Goal: Task Accomplishment & Management: Use online tool/utility

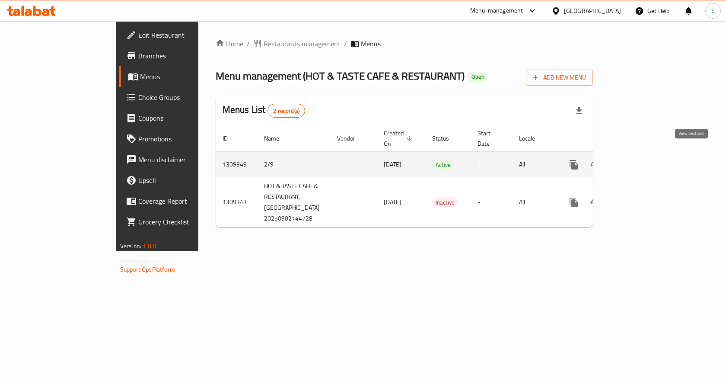
click at [640, 161] on icon "enhanced table" at bounding box center [636, 165] width 8 height 8
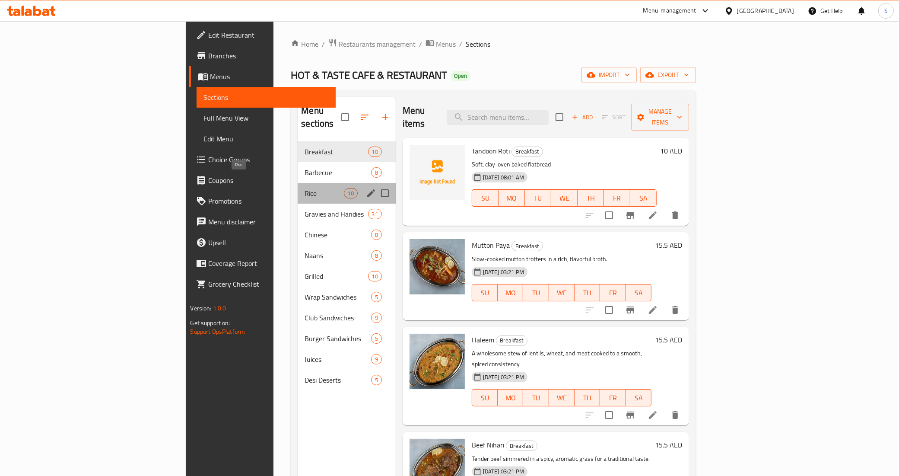
click at [305, 188] on span "Rice" at bounding box center [324, 193] width 39 height 10
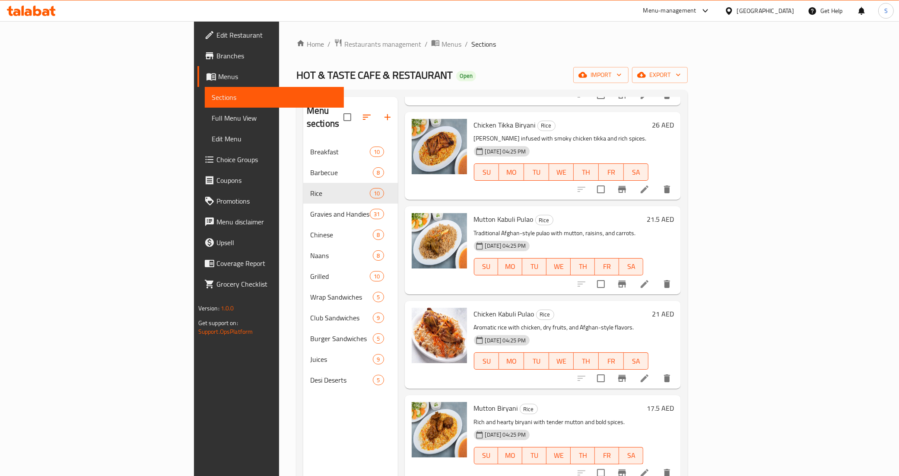
scroll to position [216, 0]
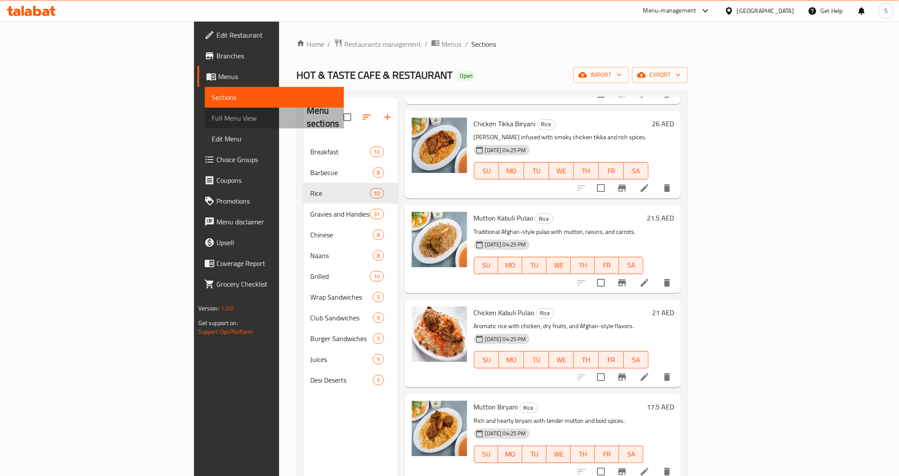
click at [212, 113] on span "Full Menu View" at bounding box center [275, 118] width 126 height 10
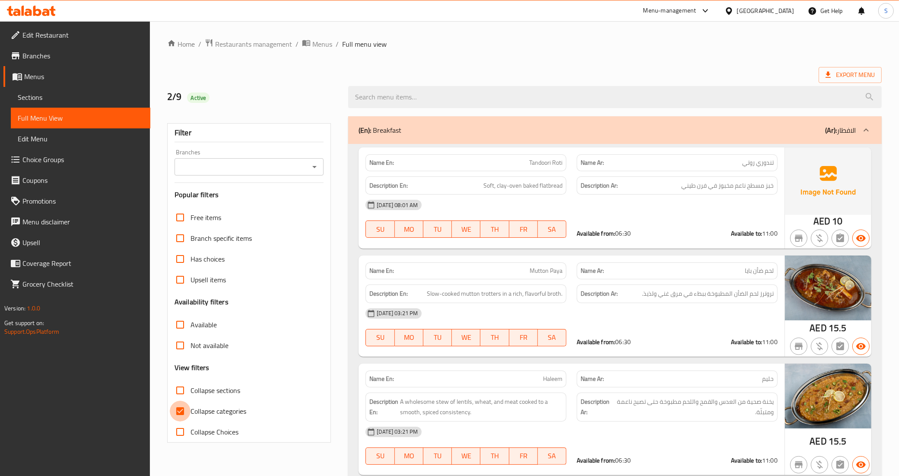
click at [174, 380] on input "Collapse categories" at bounding box center [180, 411] width 21 height 21
checkbox input "false"
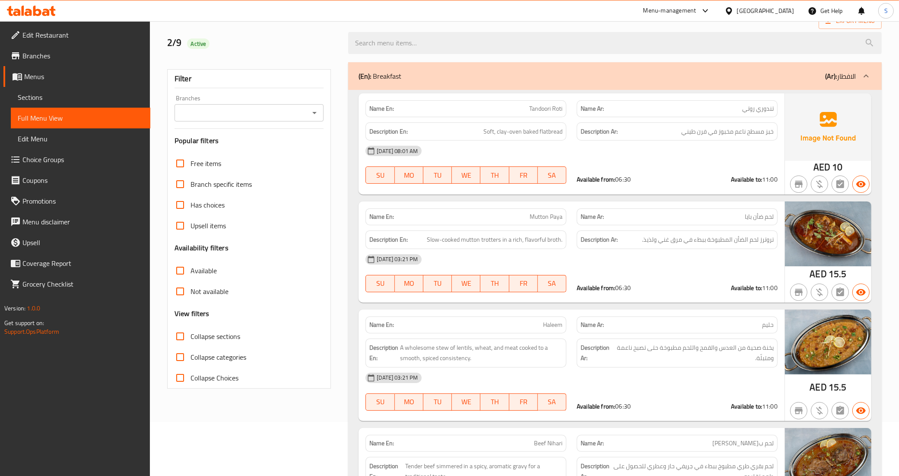
scroll to position [216, 0]
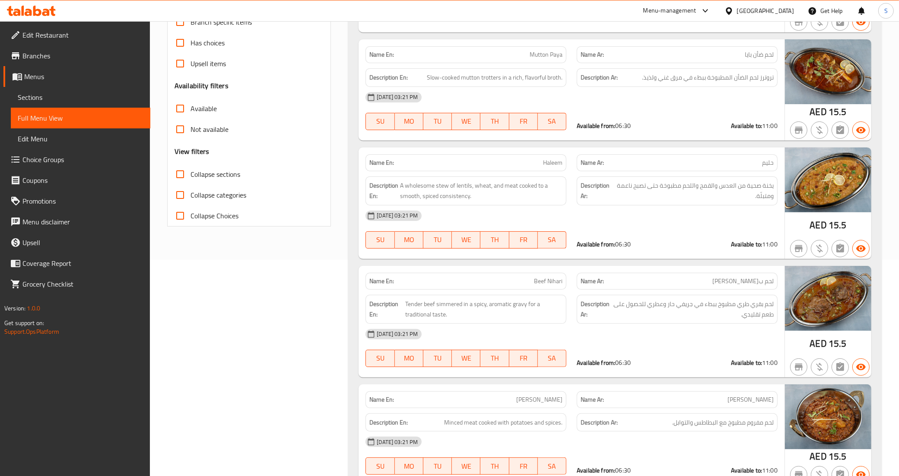
click at [186, 172] on input "Collapse sections" at bounding box center [180, 174] width 21 height 21
checkbox input "true"
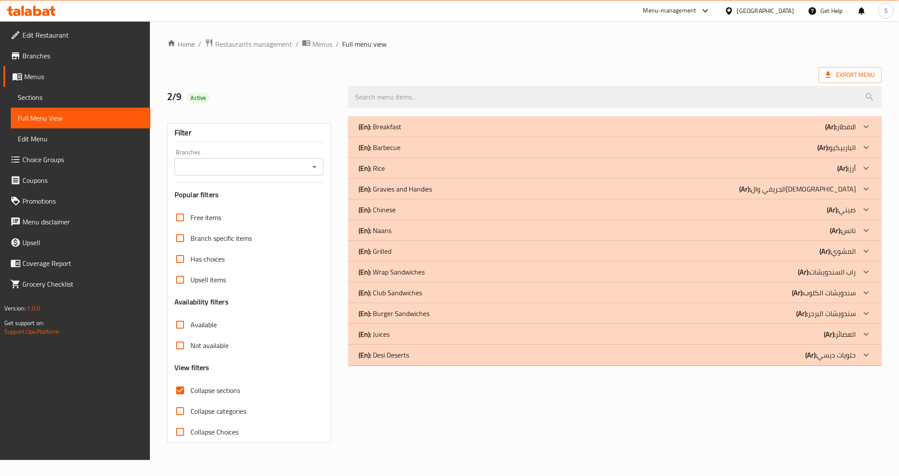
scroll to position [0, 0]
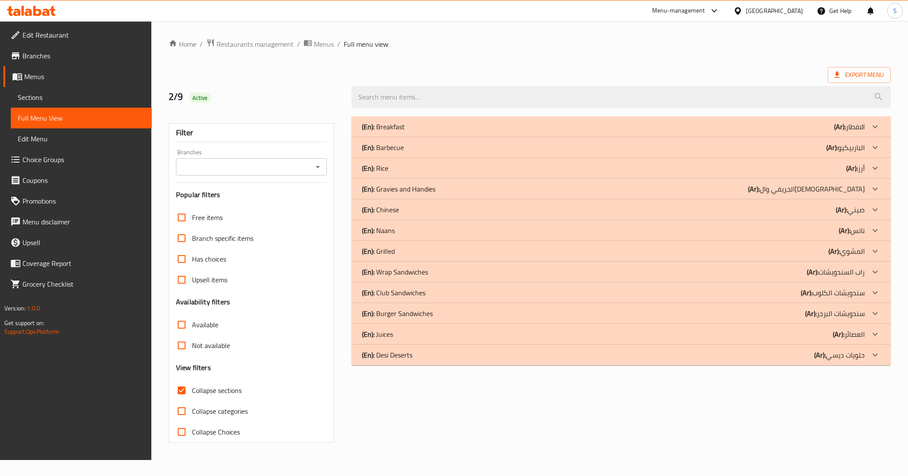
click at [726, 162] on div at bounding box center [874, 168] width 21 height 21
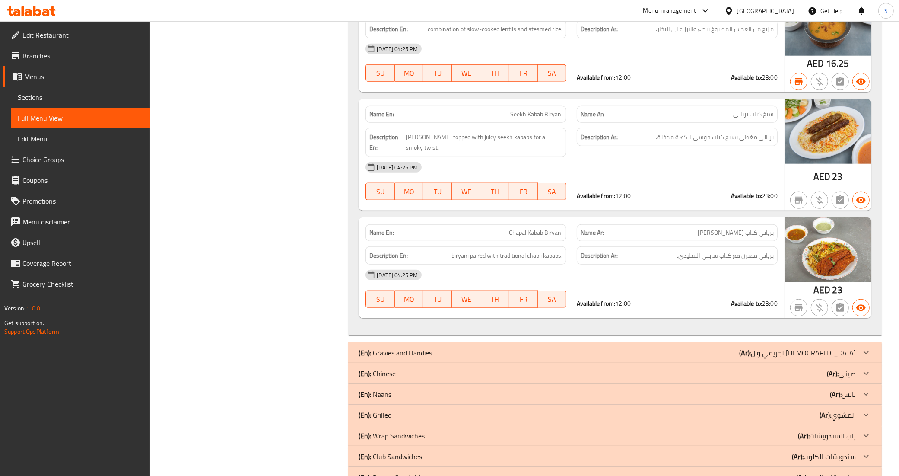
scroll to position [1026, 0]
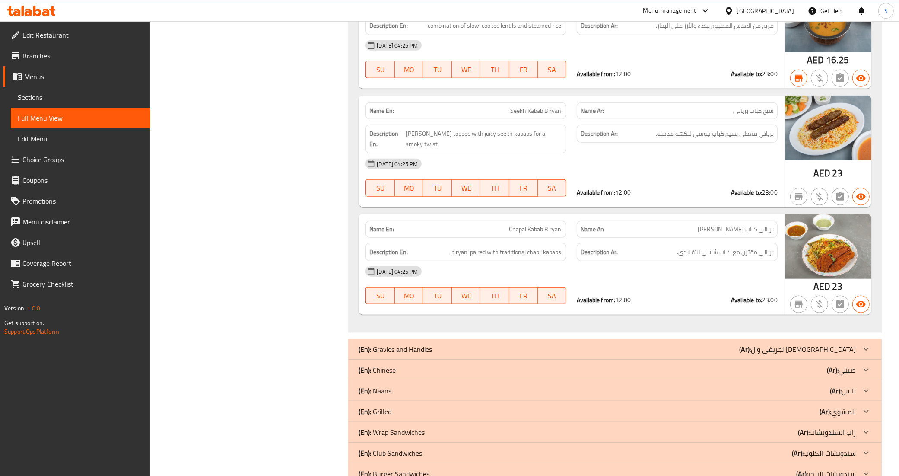
click at [402, 360] on div "(En): Chinese (Ar): صيني" at bounding box center [615, 370] width 534 height 21
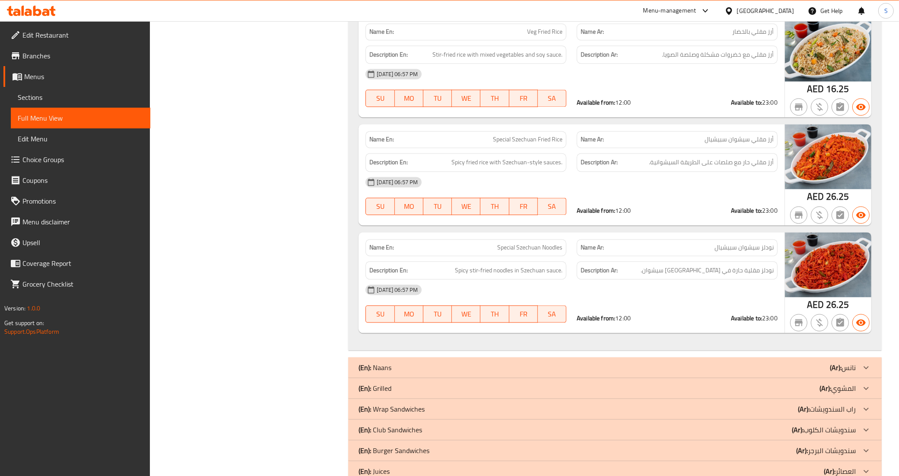
scroll to position [1965, 0]
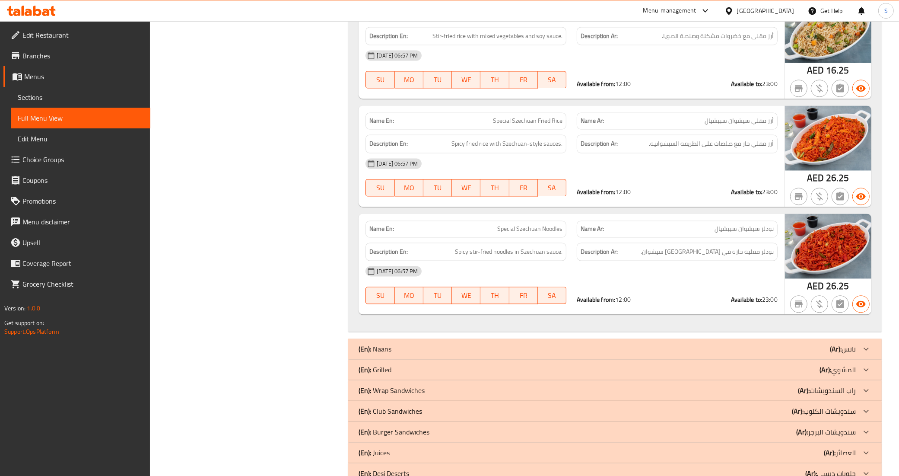
click at [598, 344] on div "(En): Naans (Ar): نانس" at bounding box center [607, 349] width 497 height 10
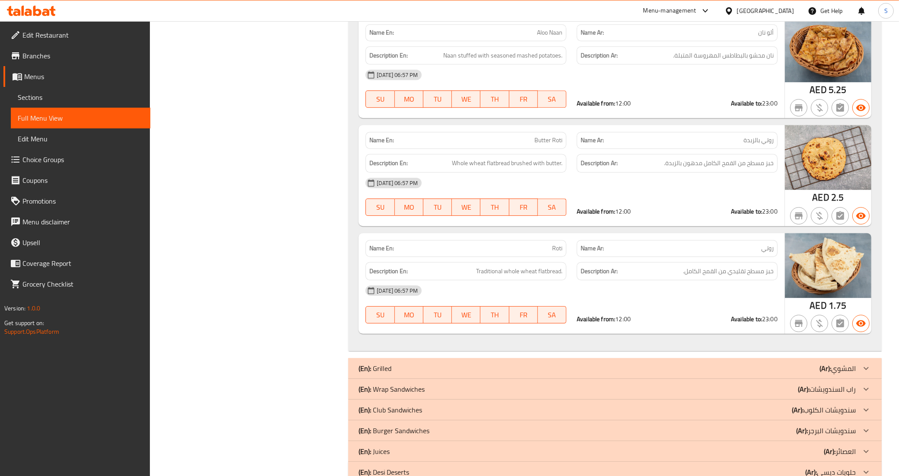
scroll to position [2859, 0]
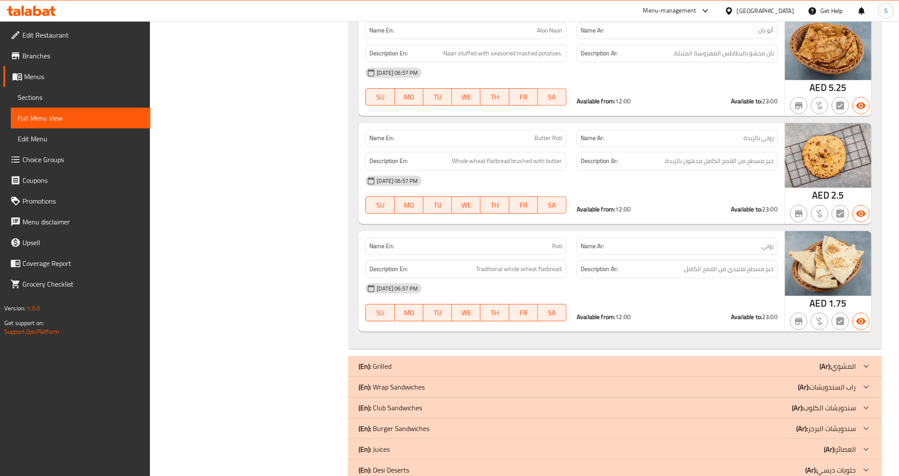
click at [726, 360] on b "(Ar):" at bounding box center [826, 366] width 12 height 13
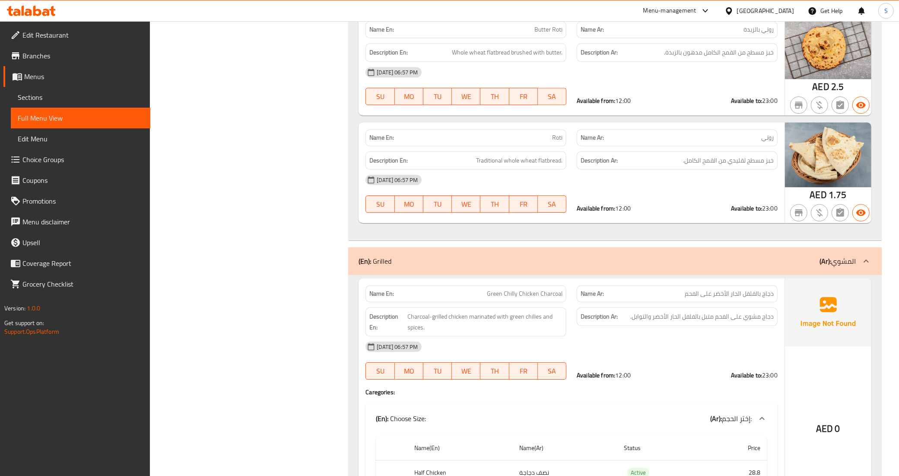
scroll to position [2967, 0]
click at [726, 256] on icon at bounding box center [866, 261] width 10 height 10
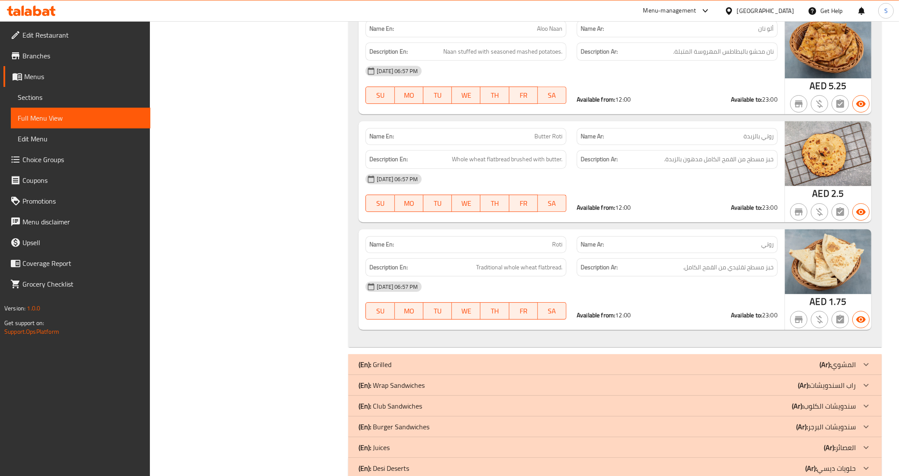
scroll to position [2859, 0]
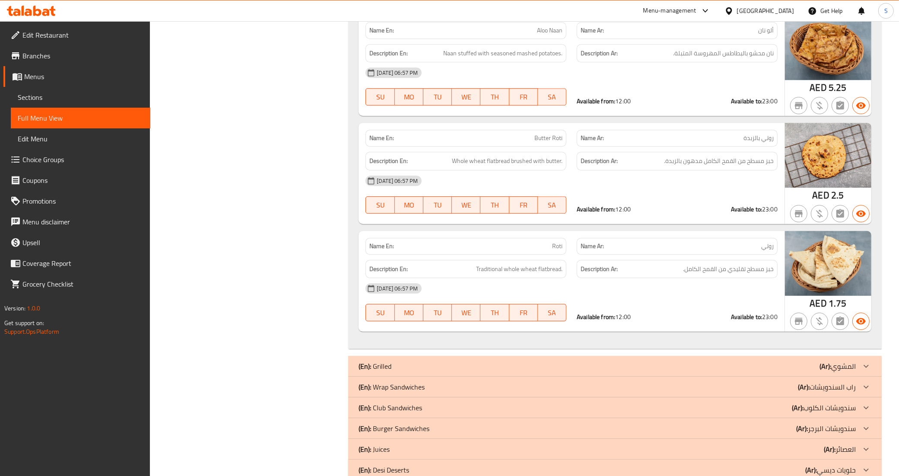
click at [726, 380] on icon at bounding box center [866, 387] width 10 height 10
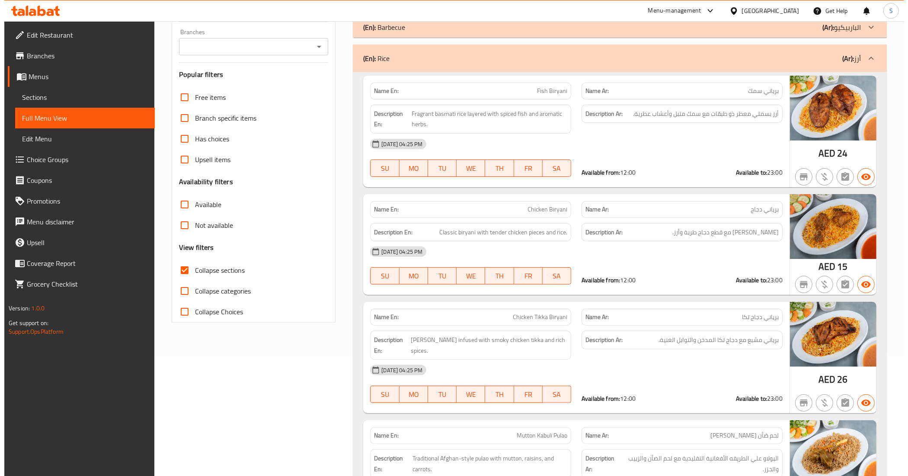
scroll to position [0, 0]
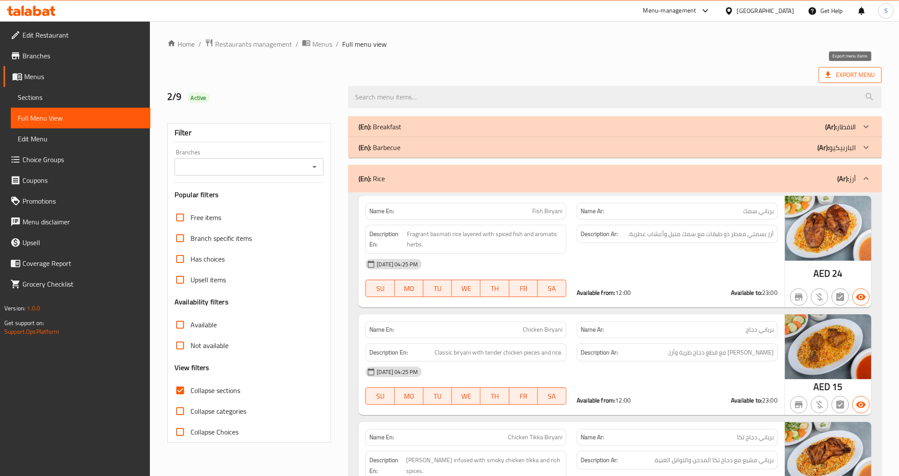
click at [726, 74] on span "Export Menu" at bounding box center [850, 75] width 49 height 11
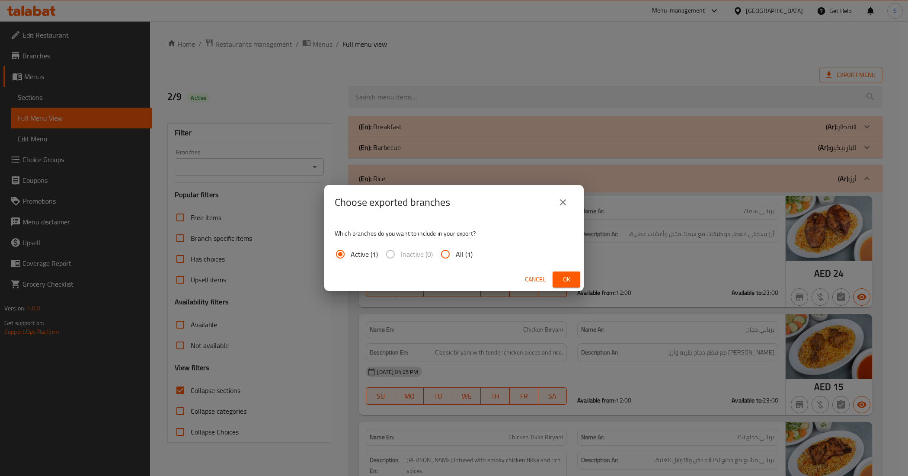
click at [460, 255] on span "All (1)" at bounding box center [464, 254] width 17 height 10
click at [456, 255] on input "All (1)" at bounding box center [445, 254] width 21 height 21
radio input "true"
click at [573, 279] on button "Ok" at bounding box center [566, 279] width 28 height 16
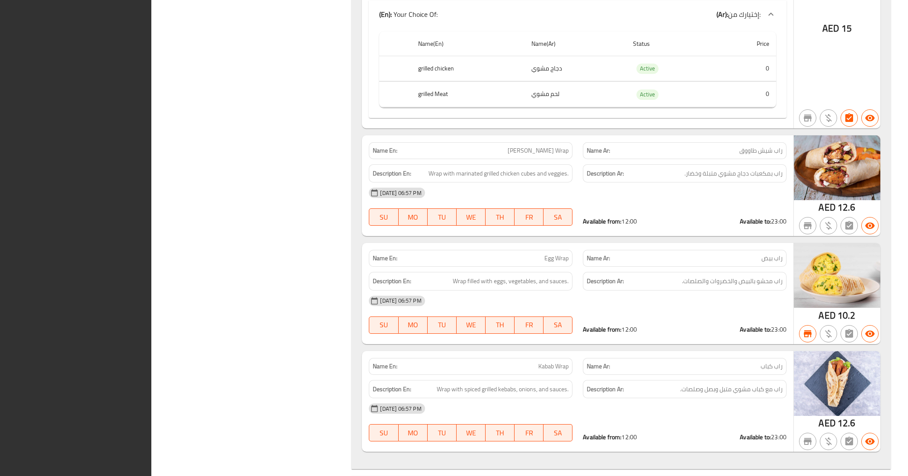
scroll to position [3577, 0]
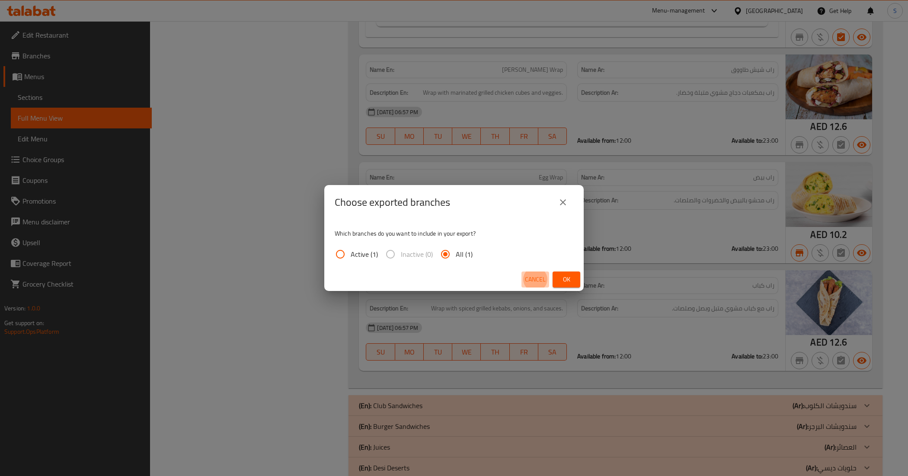
click at [534, 279] on span "Cancel" at bounding box center [535, 279] width 21 height 11
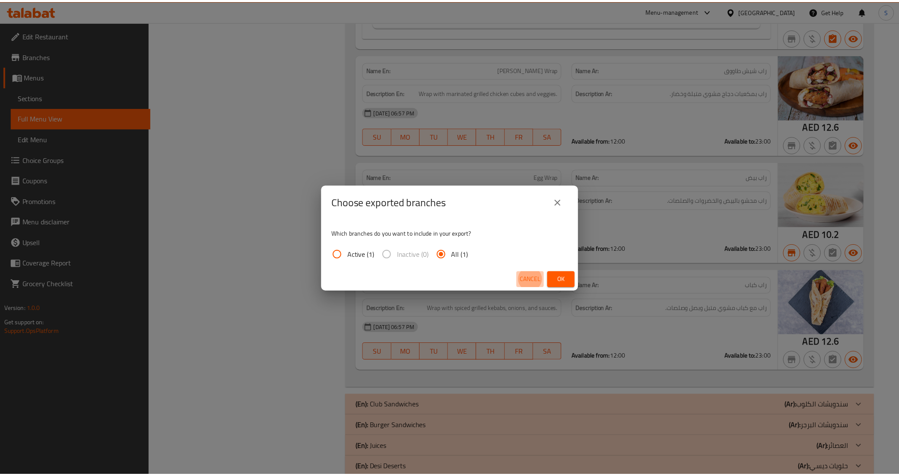
scroll to position [0, 0]
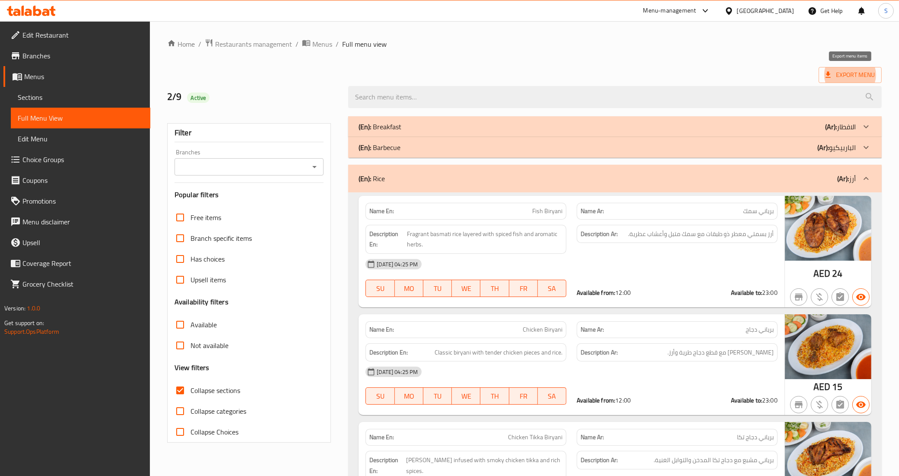
click at [50, 55] on span "Branches" at bounding box center [82, 56] width 121 height 10
